Goal: Transaction & Acquisition: Purchase product/service

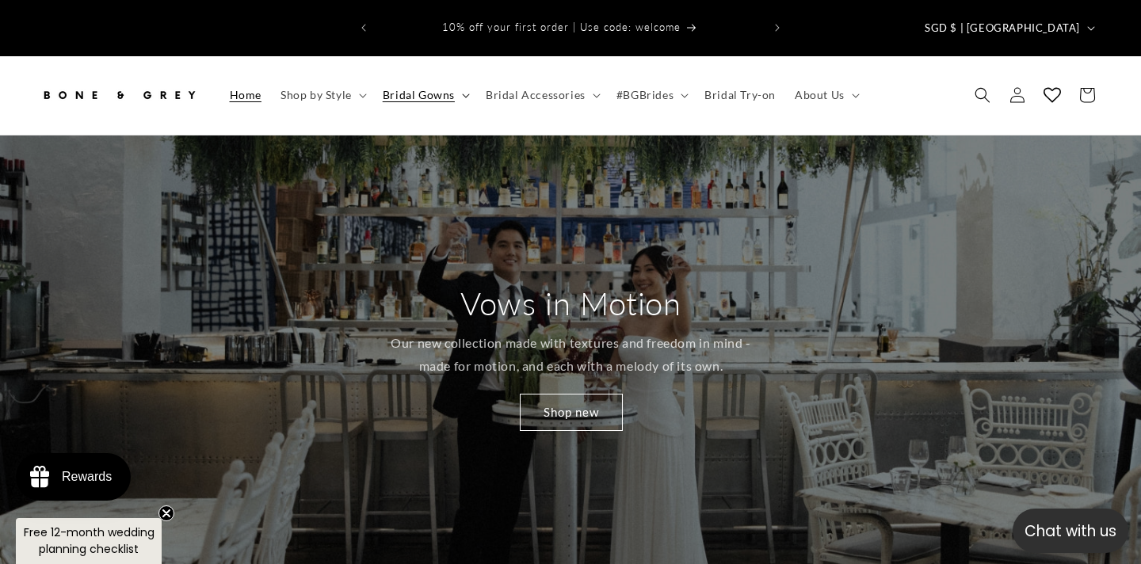
click at [434, 88] on span "Bridal Gowns" at bounding box center [419, 95] width 72 height 14
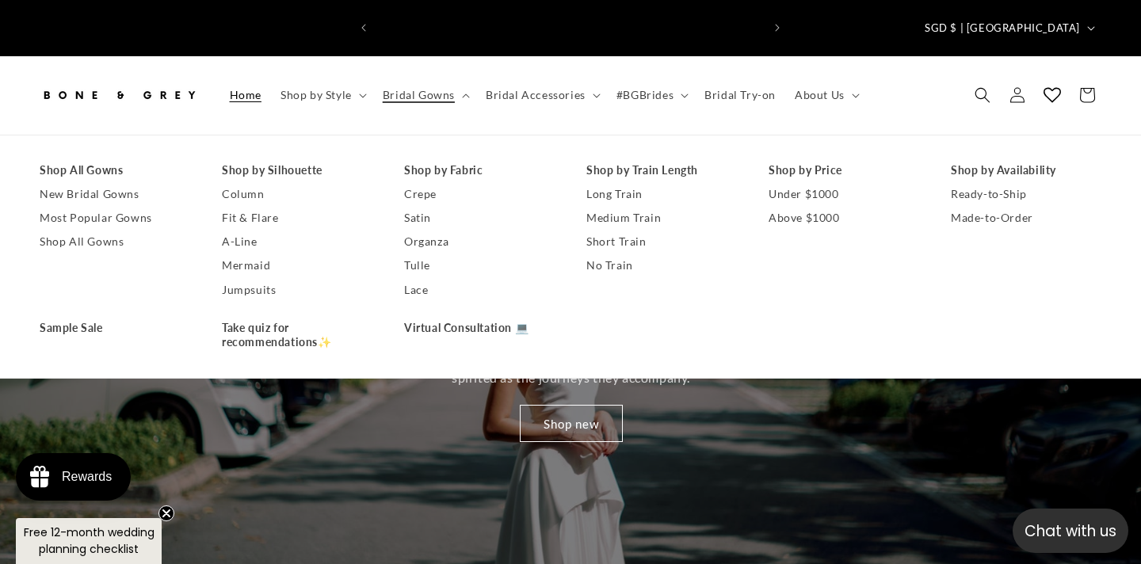
scroll to position [0, 385]
click at [604, 409] on link "Shop new" at bounding box center [570, 423] width 103 height 37
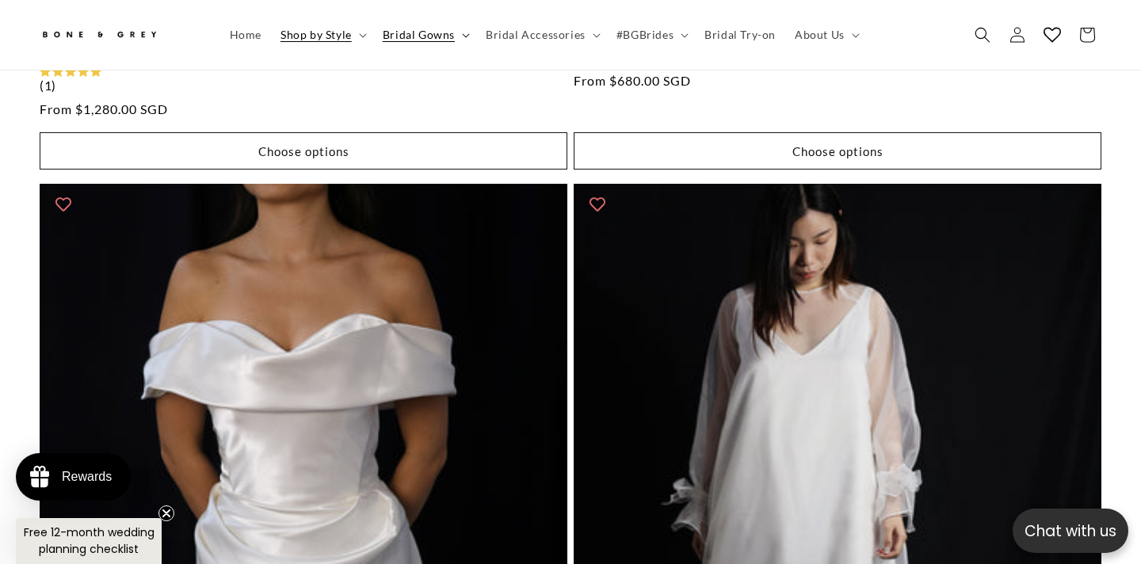
click at [408, 42] on summary "Bridal Gowns" at bounding box center [424, 34] width 103 height 33
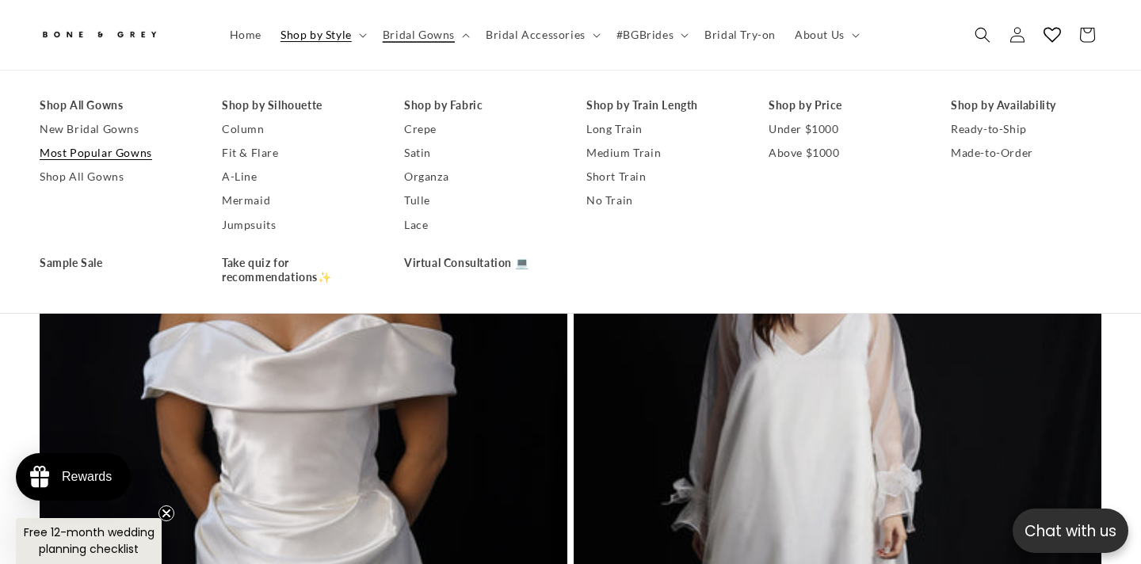
click at [97, 158] on link "Most Popular Gowns" at bounding box center [115, 153] width 151 height 24
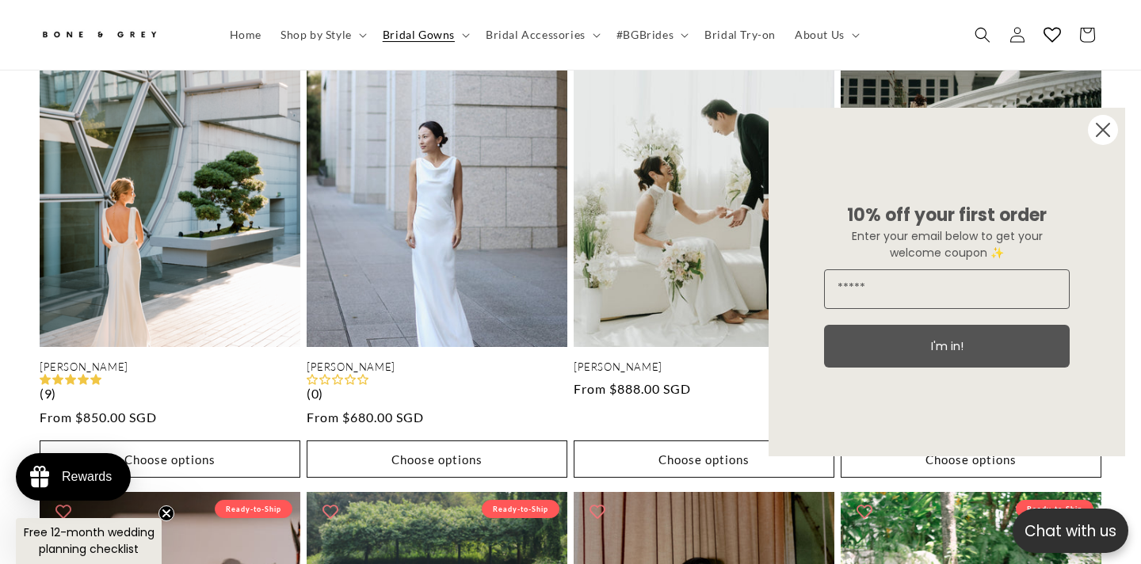
scroll to position [0, 385]
click at [1100, 135] on circle "Close dialog" at bounding box center [1103, 130] width 30 height 30
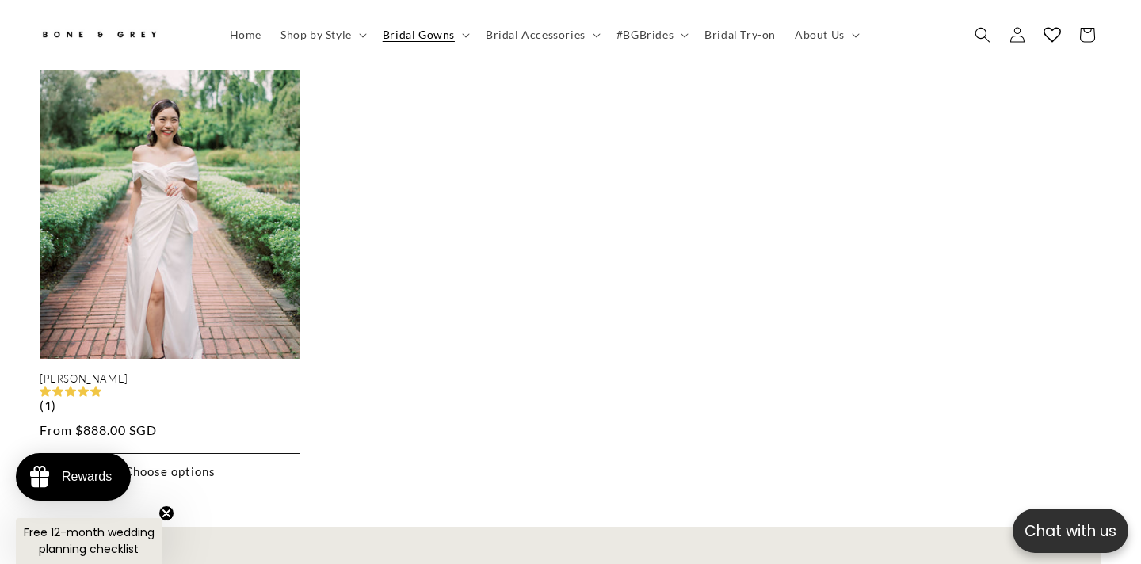
scroll to position [2713, 0]
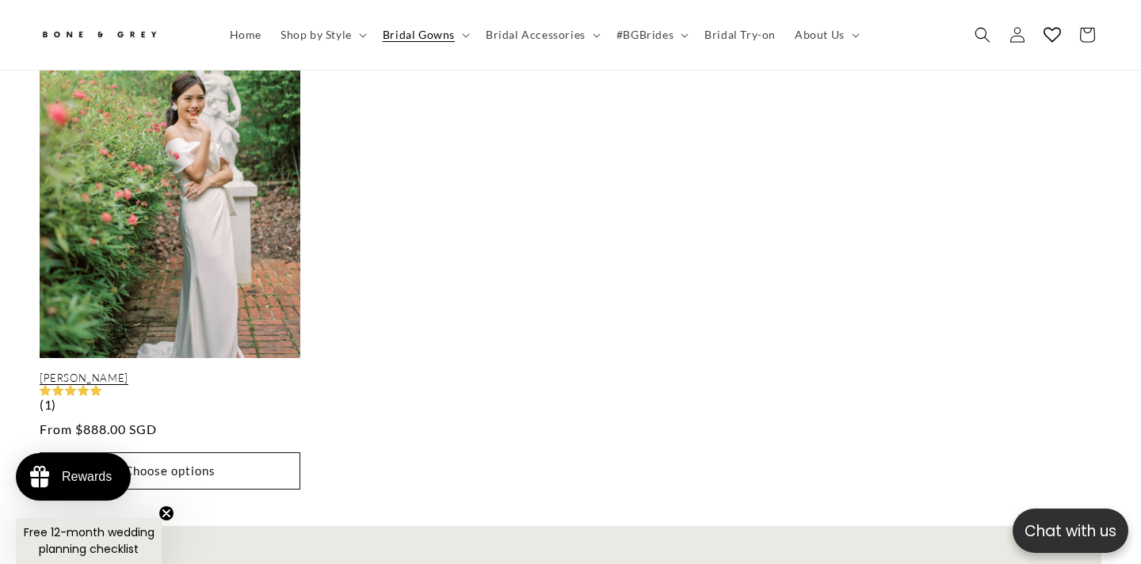
click at [190, 372] on link "Delphine" at bounding box center [170, 378] width 261 height 13
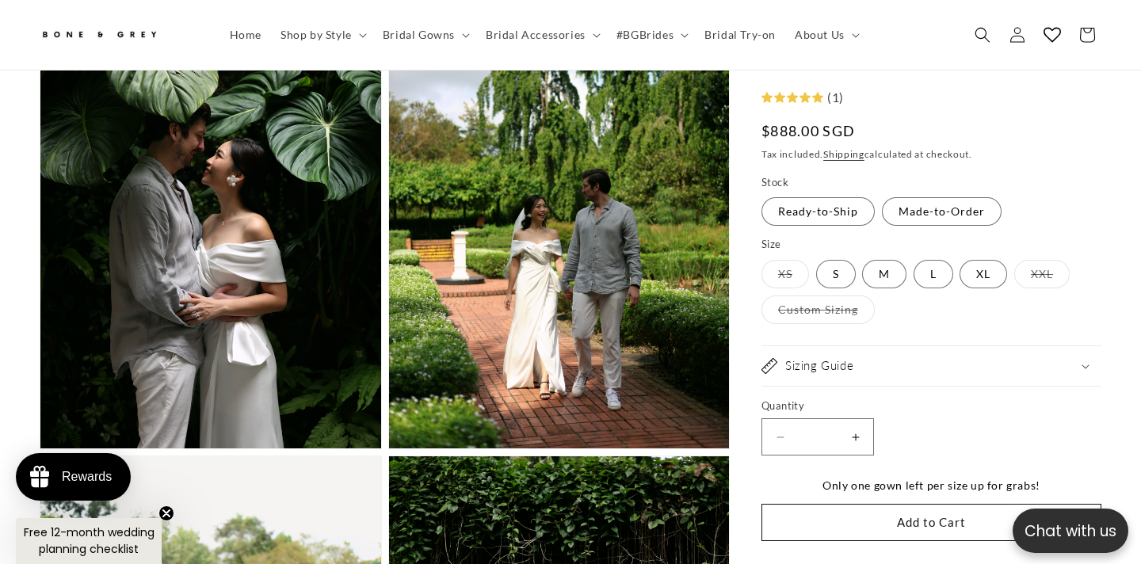
scroll to position [0, 385]
